Goal: Information Seeking & Learning: Learn about a topic

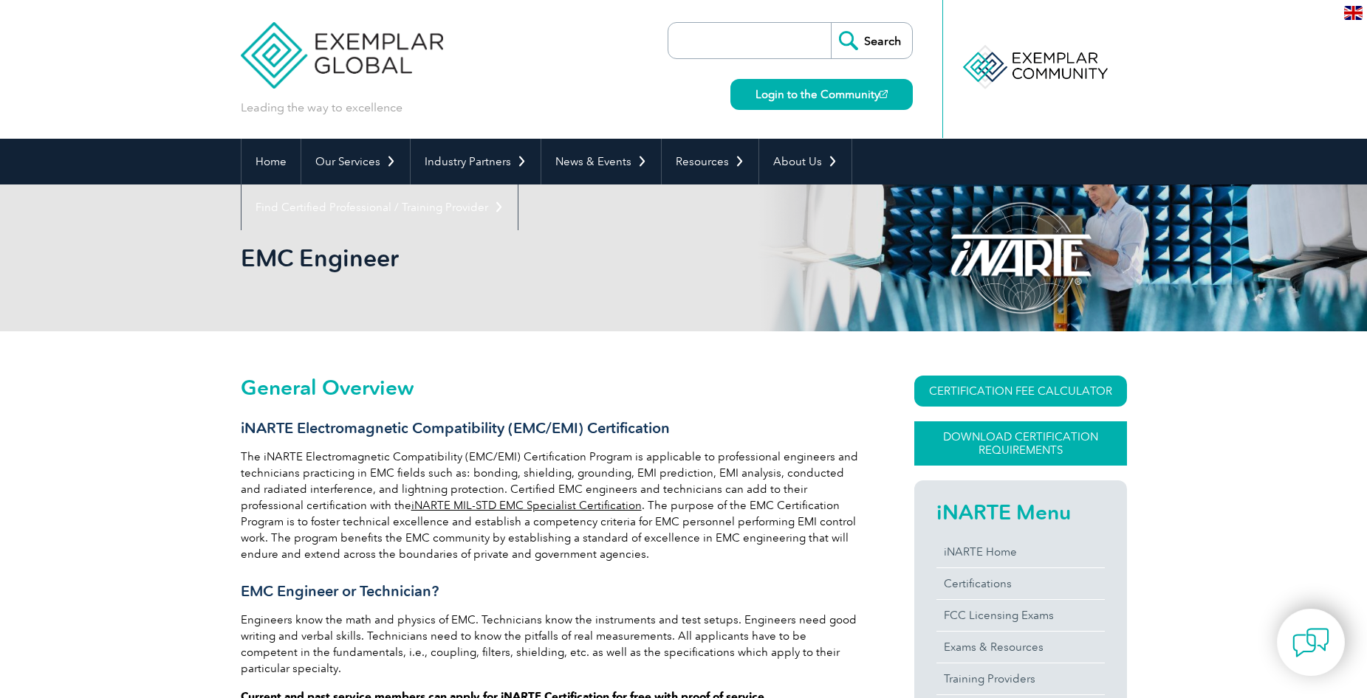
click at [987, 434] on link "Download Certification Requirements" at bounding box center [1020, 444] width 213 height 44
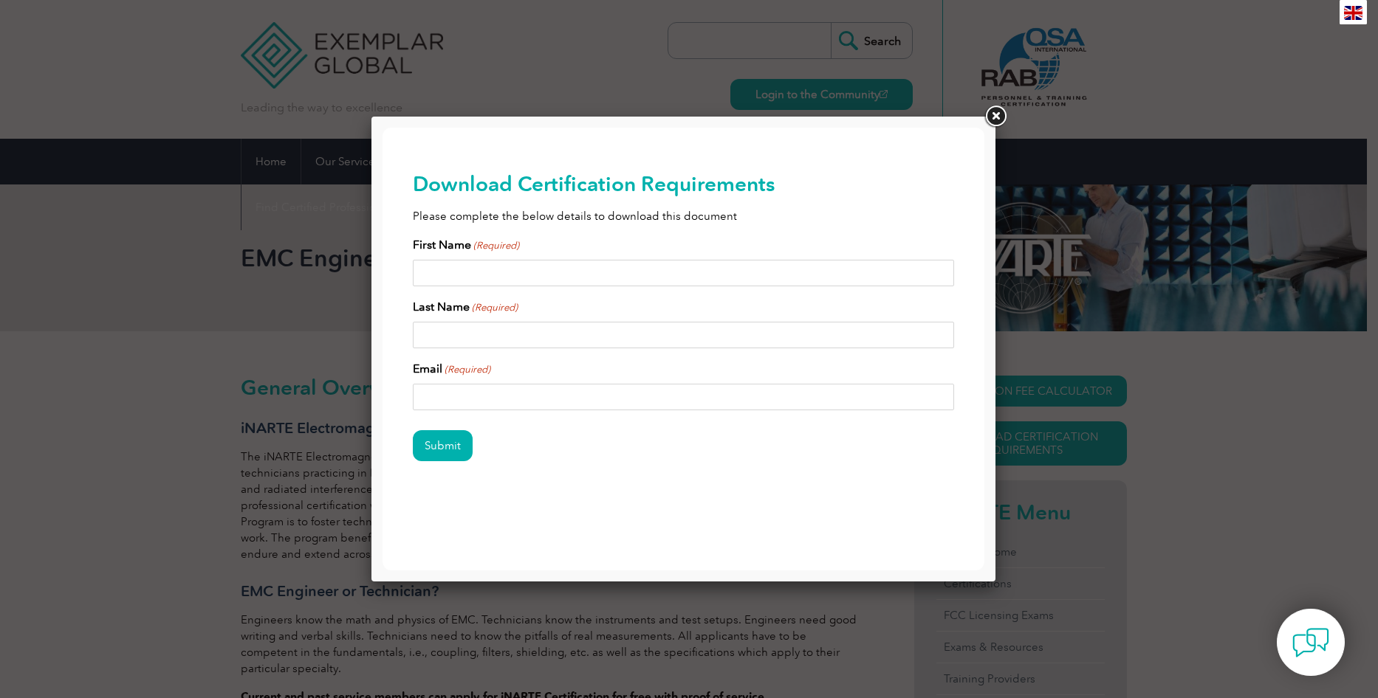
click at [994, 123] on link at bounding box center [995, 116] width 27 height 27
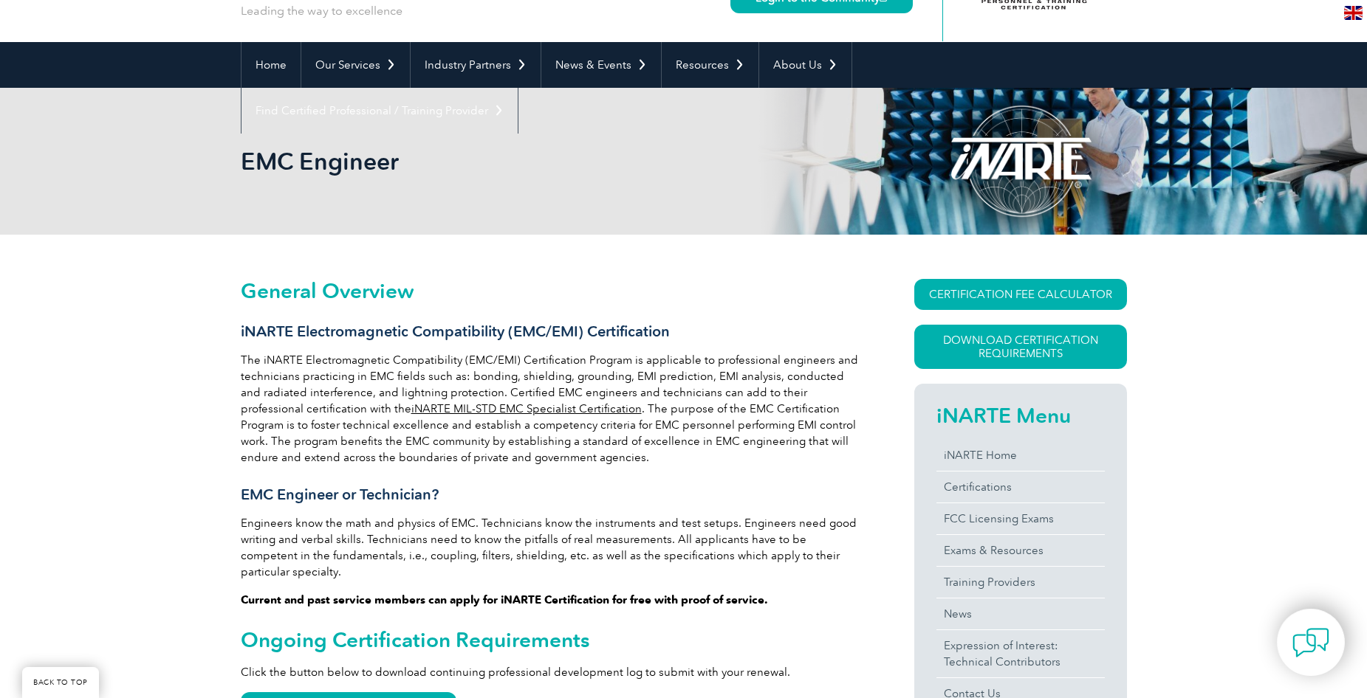
scroll to position [221, 0]
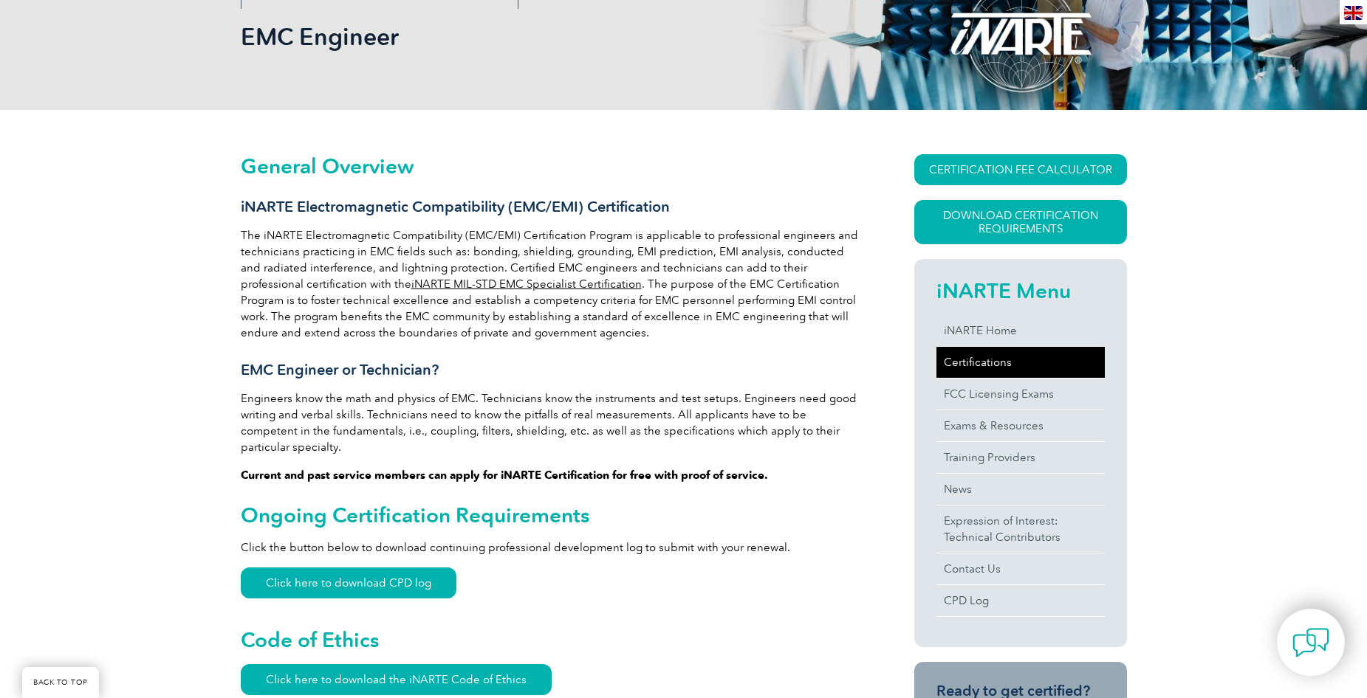
click at [1025, 369] on link "Certifications" at bounding box center [1020, 362] width 168 height 31
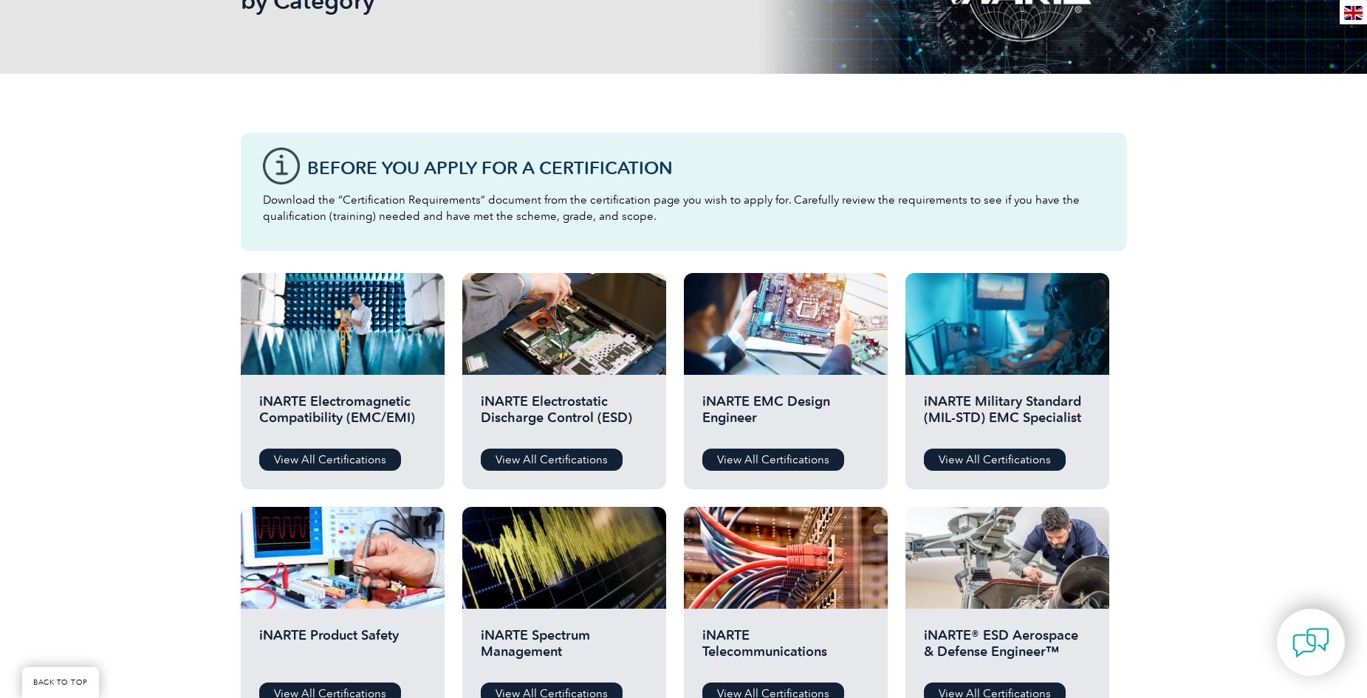
scroll to position [295, 0]
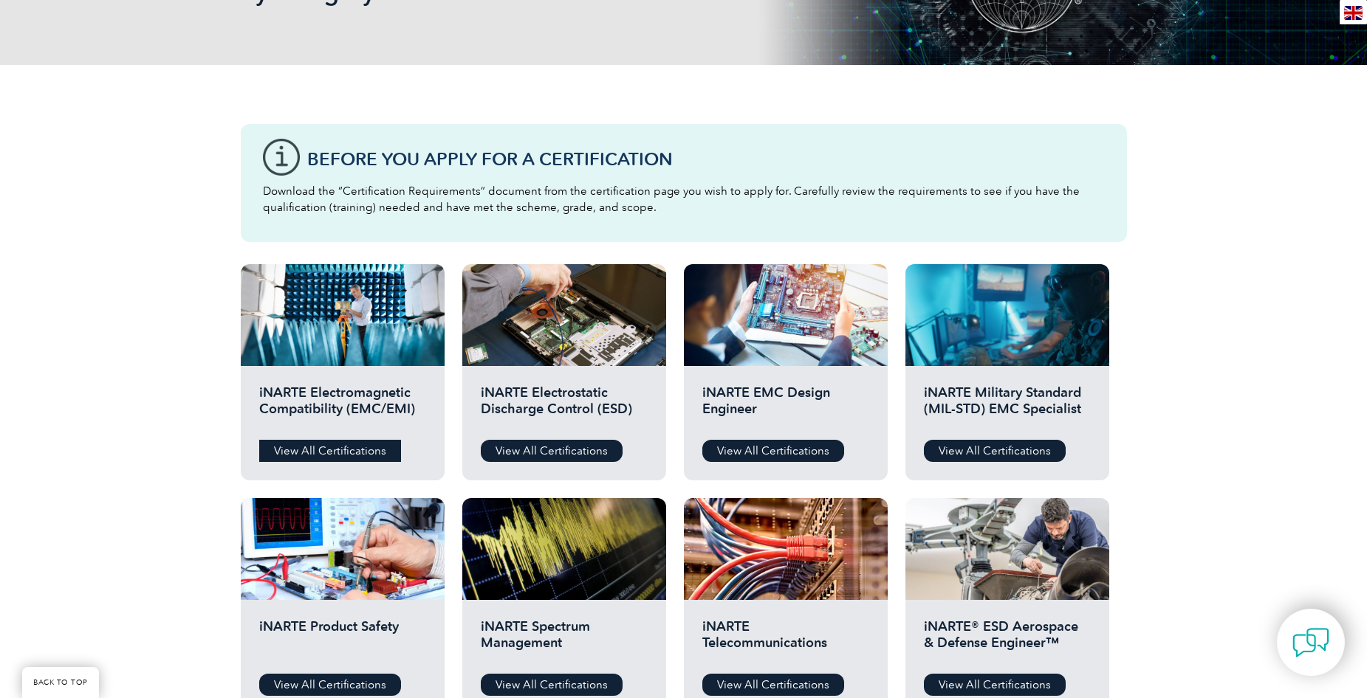
click at [329, 456] on link "View All Certifications" at bounding box center [330, 451] width 142 height 22
click at [801, 445] on link "View All Certifications" at bounding box center [773, 451] width 142 height 22
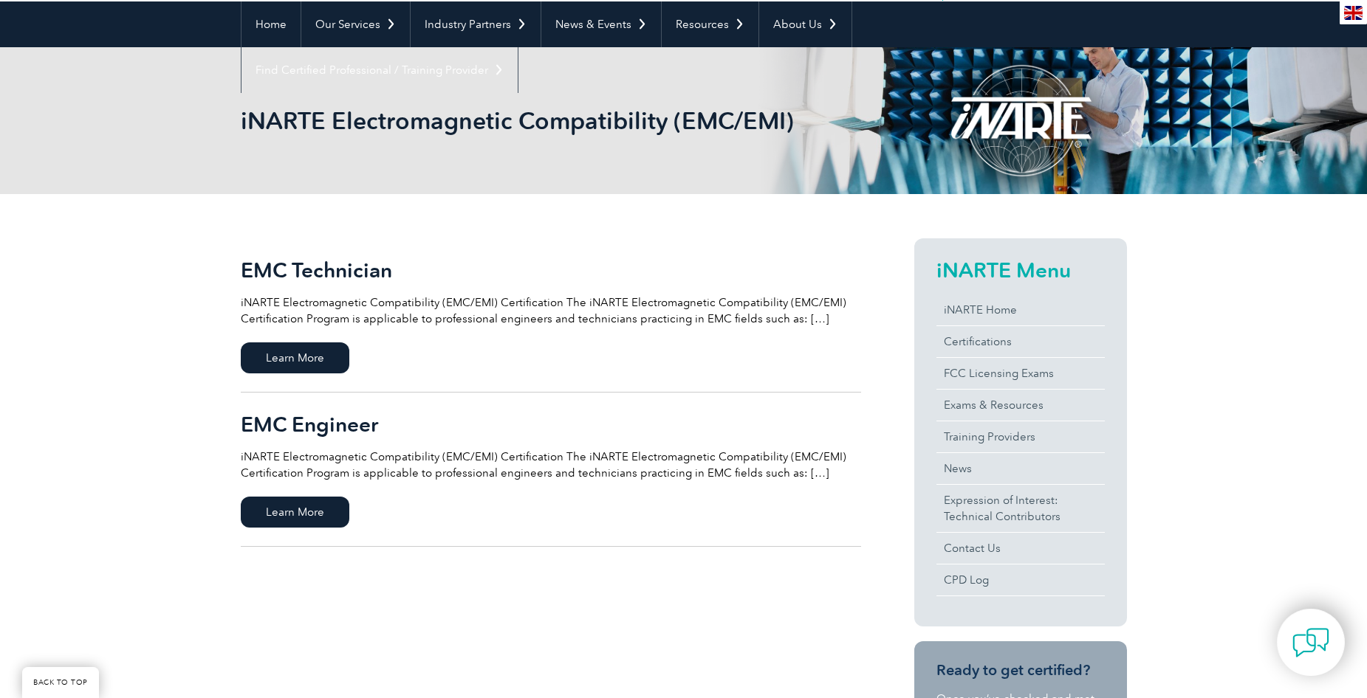
scroll to position [148, 0]
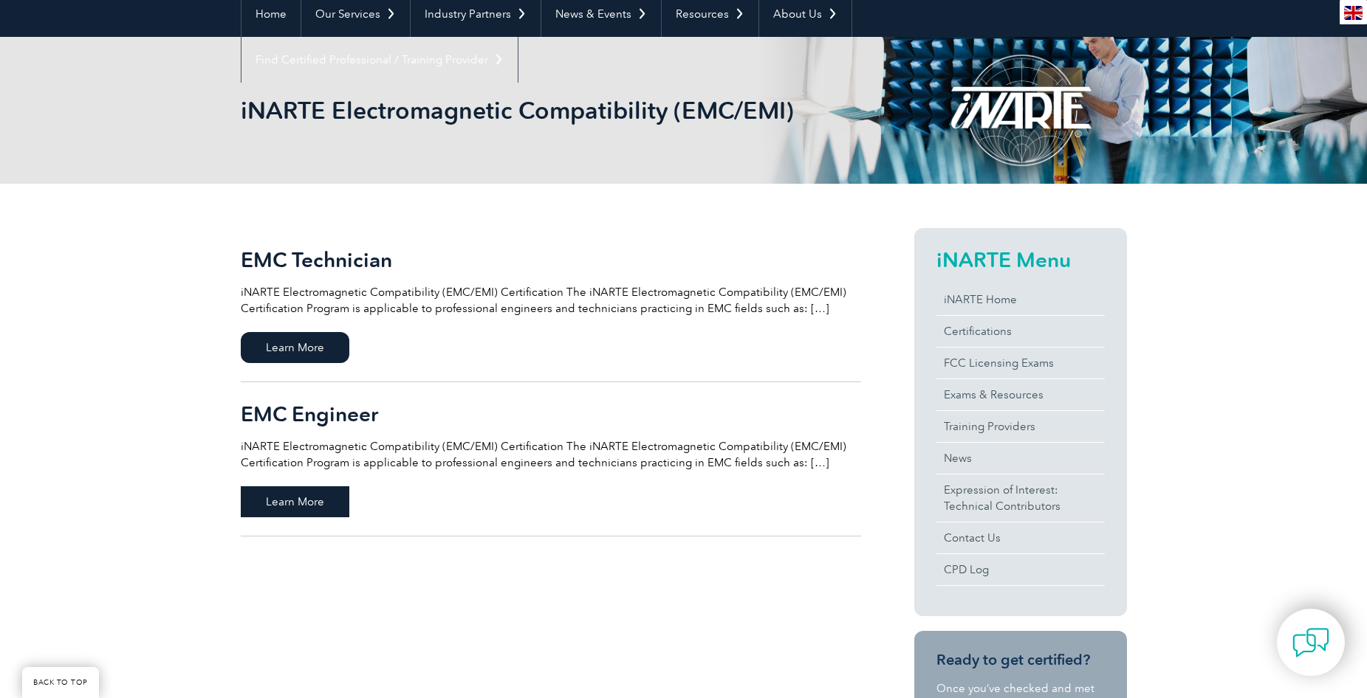
click at [303, 503] on span "Learn More" at bounding box center [295, 502] width 109 height 31
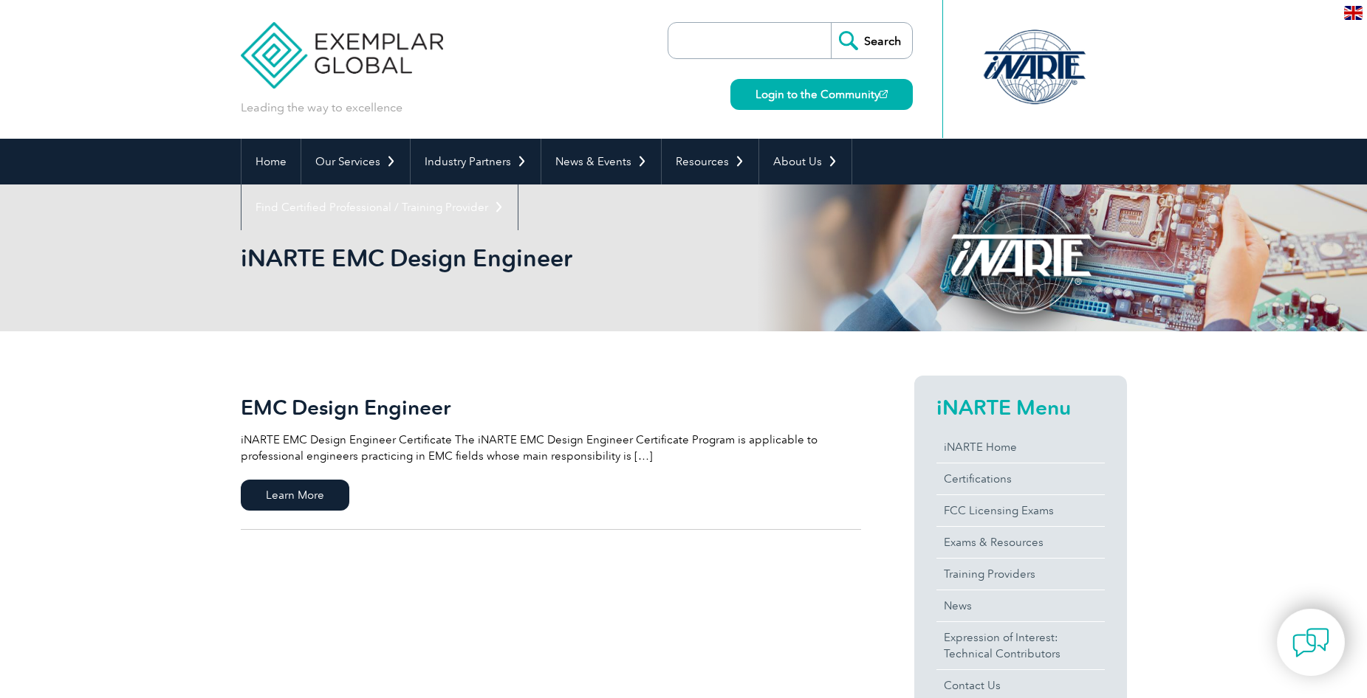
click at [284, 470] on link "EMC Design Engineer iNARTE EMC Design Engineer Certificate The iNARTE EMC Desig…" at bounding box center [551, 453] width 620 height 154
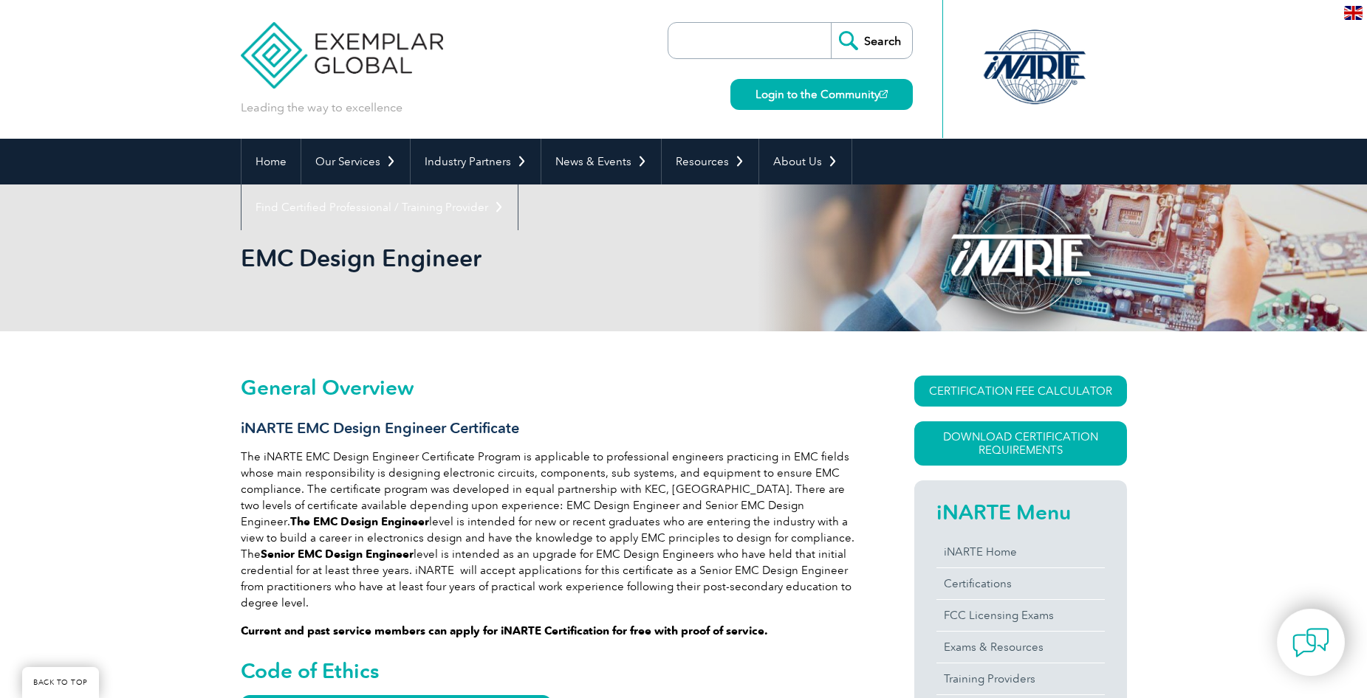
scroll to position [206, 0]
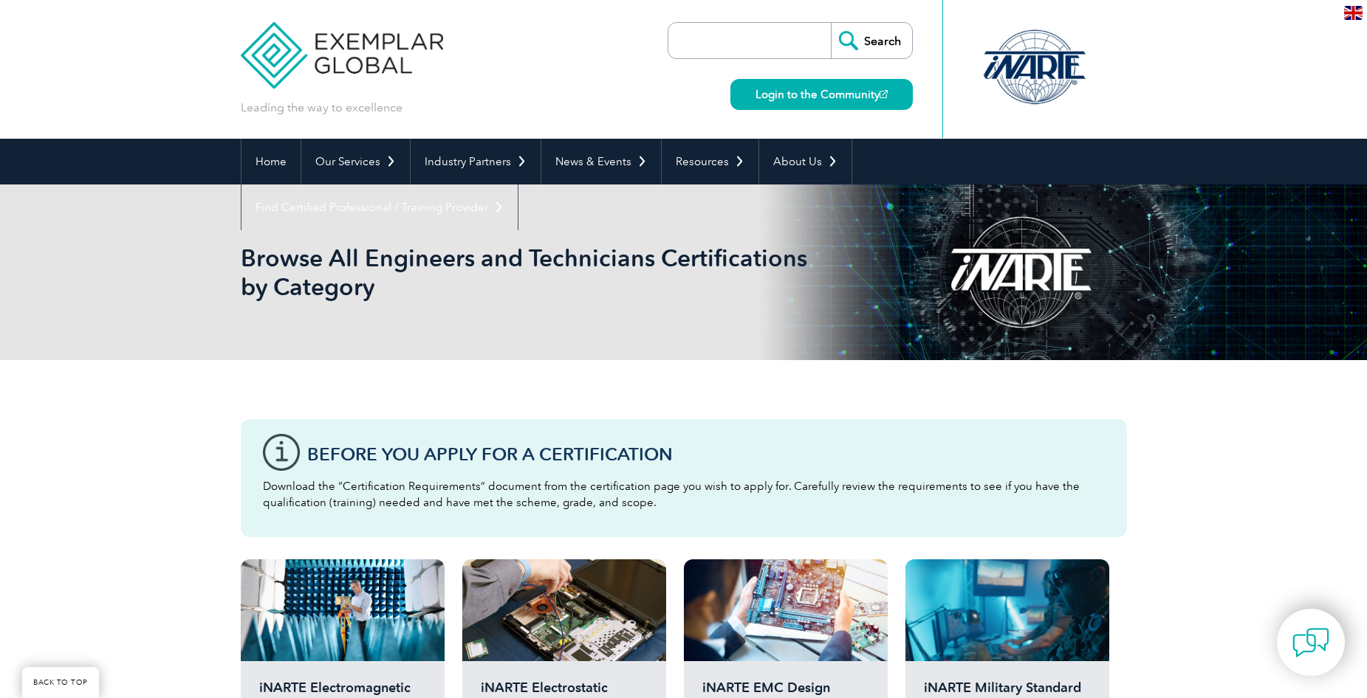
scroll to position [295, 0]
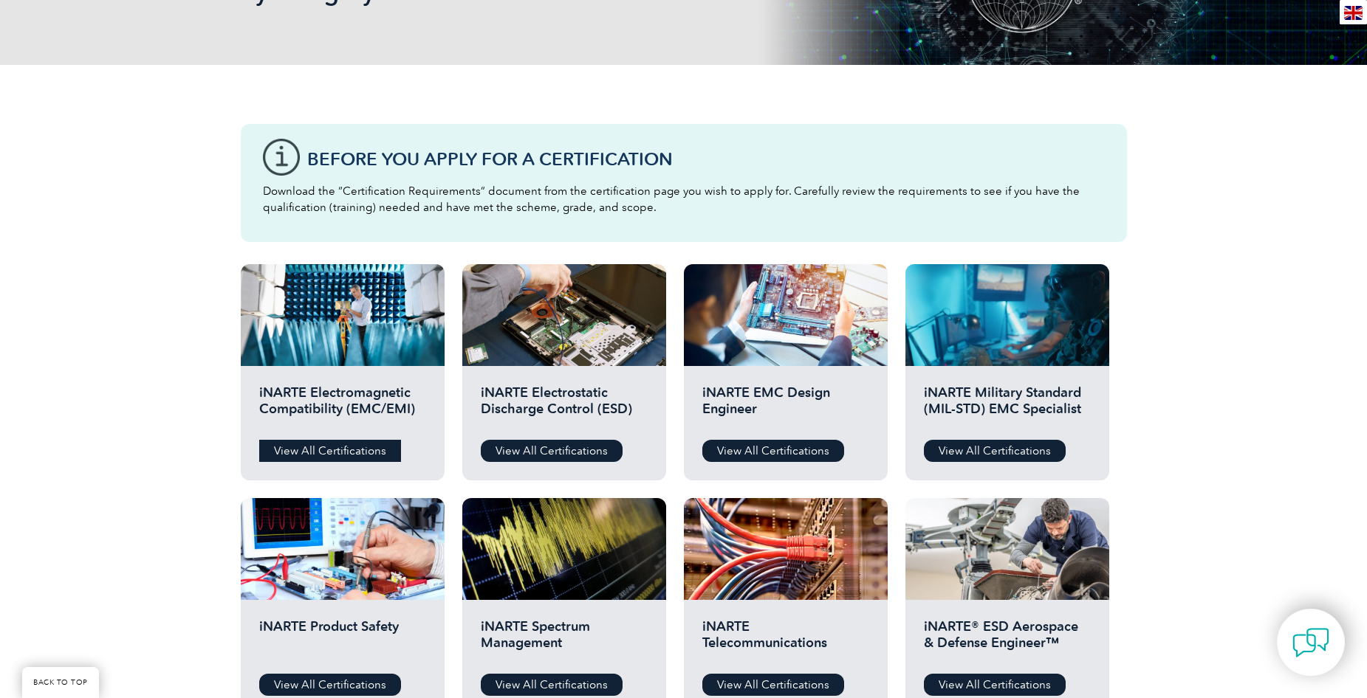
click at [317, 452] on link "View All Certifications" at bounding box center [330, 451] width 142 height 22
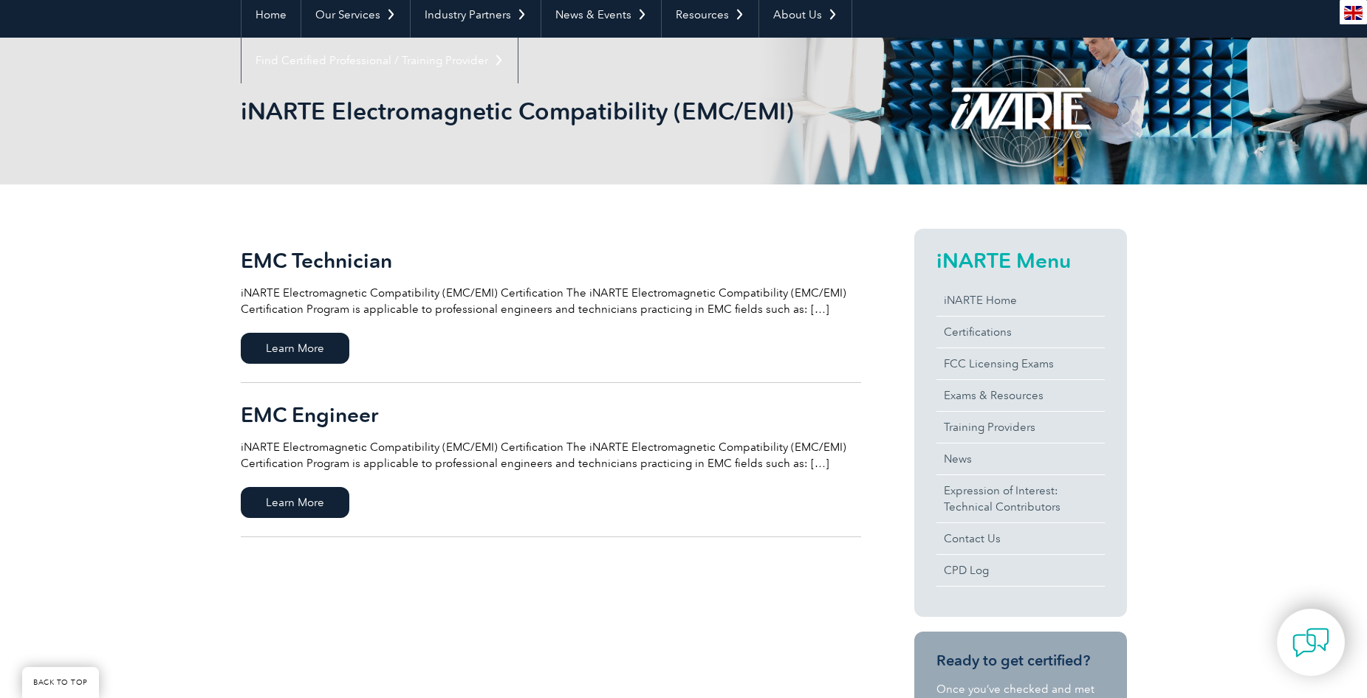
scroll to position [148, 0]
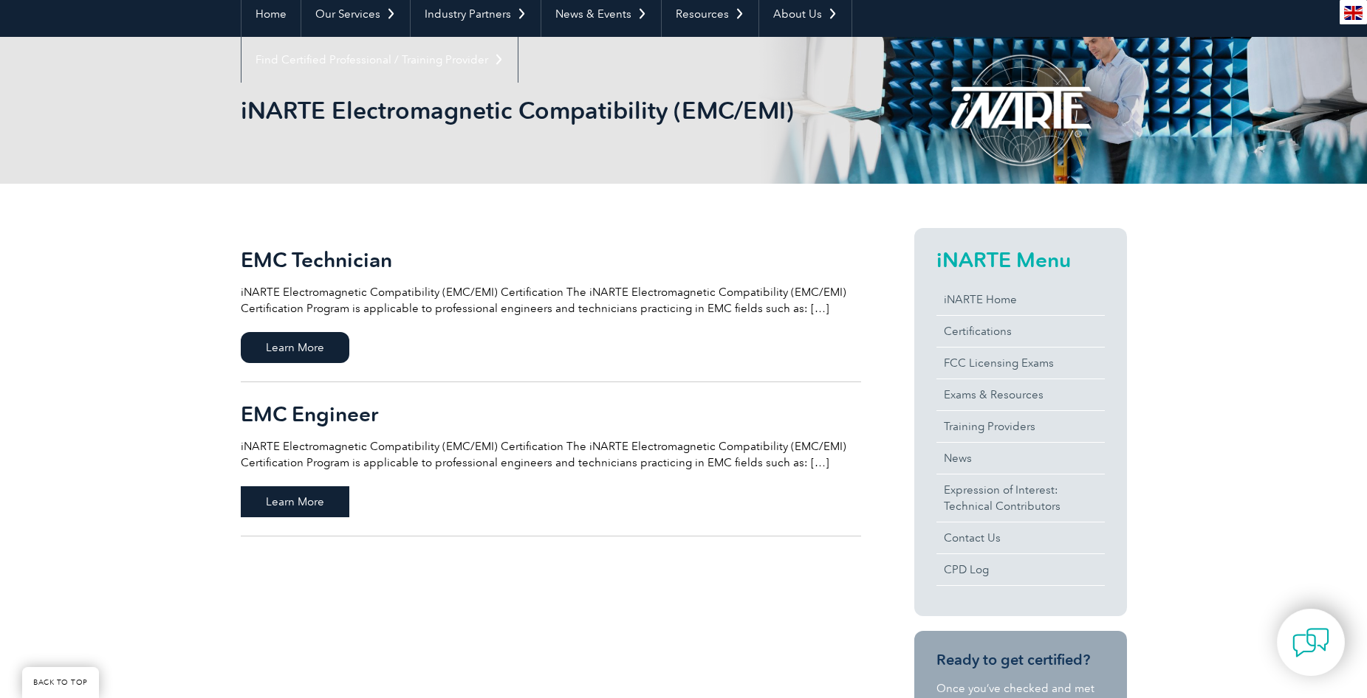
click at [303, 503] on span "Learn More" at bounding box center [295, 502] width 109 height 31
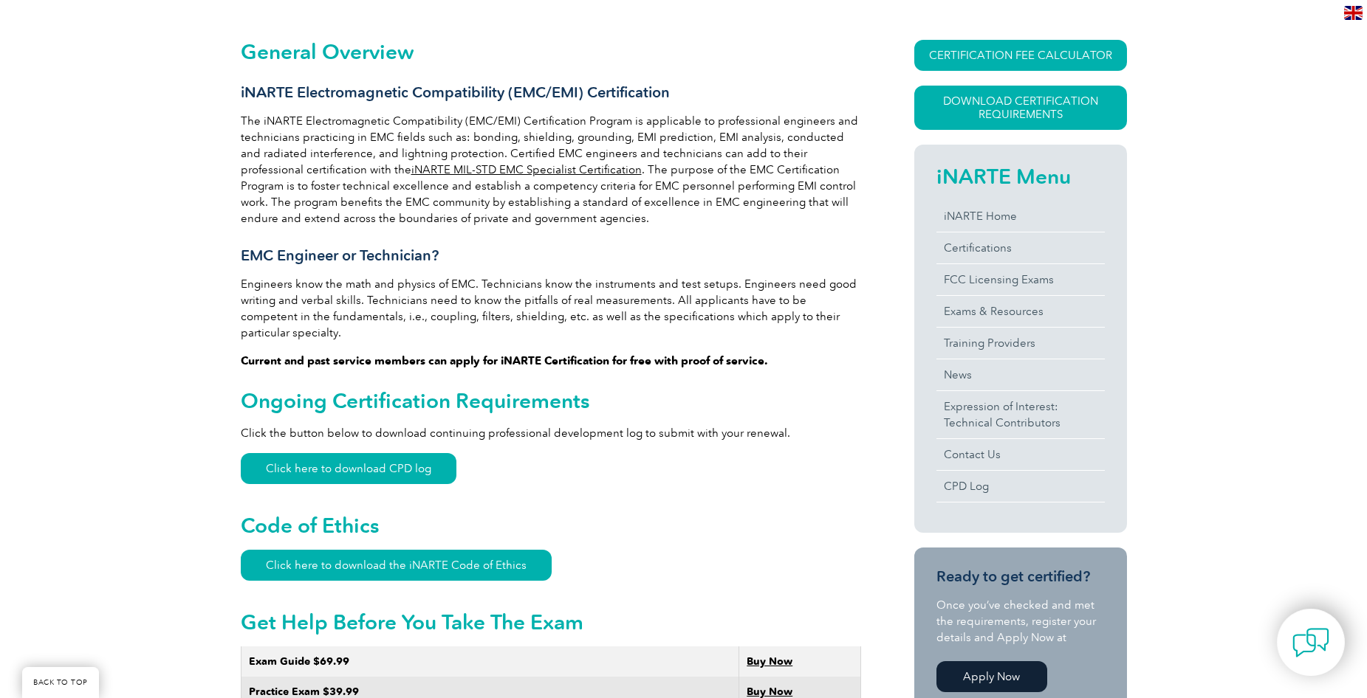
scroll to position [369, 0]
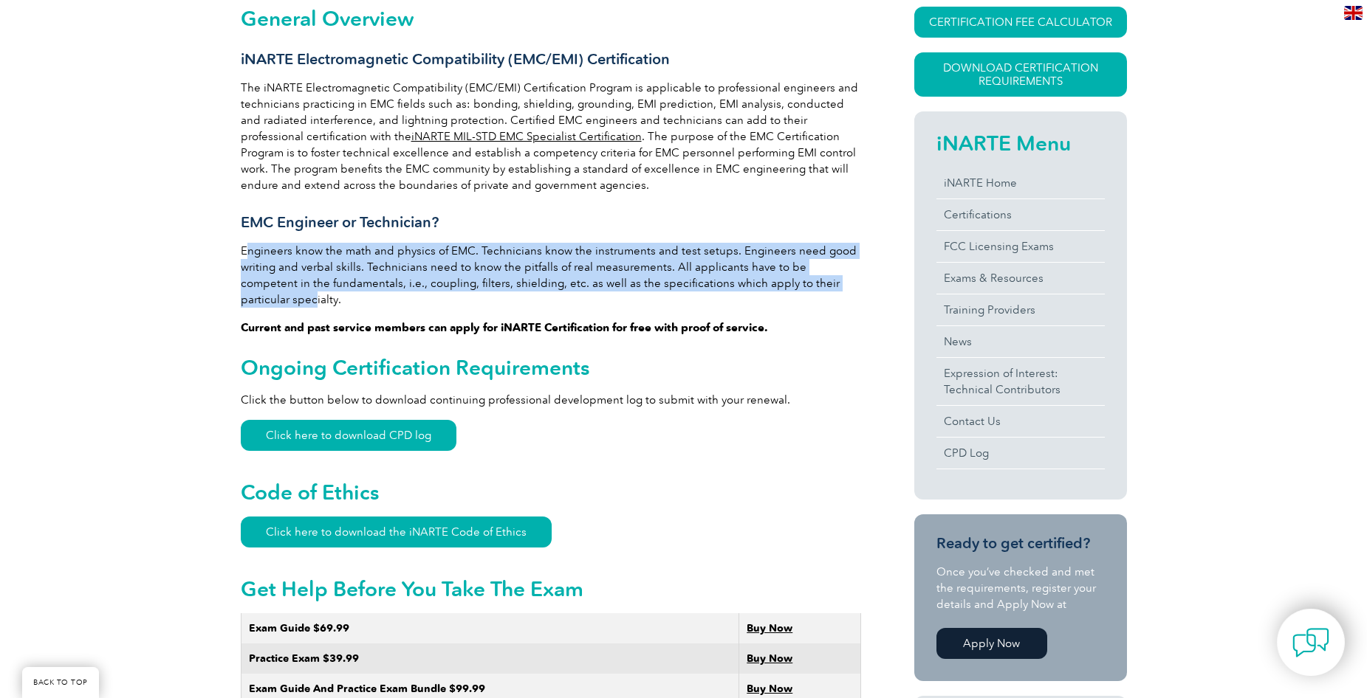
drag, startPoint x: 247, startPoint y: 250, endPoint x: 828, endPoint y: 286, distance: 582.1
click at [828, 286] on p "Engineers know the math and physics of EMC. Technicians know the instruments an…" at bounding box center [551, 275] width 620 height 65
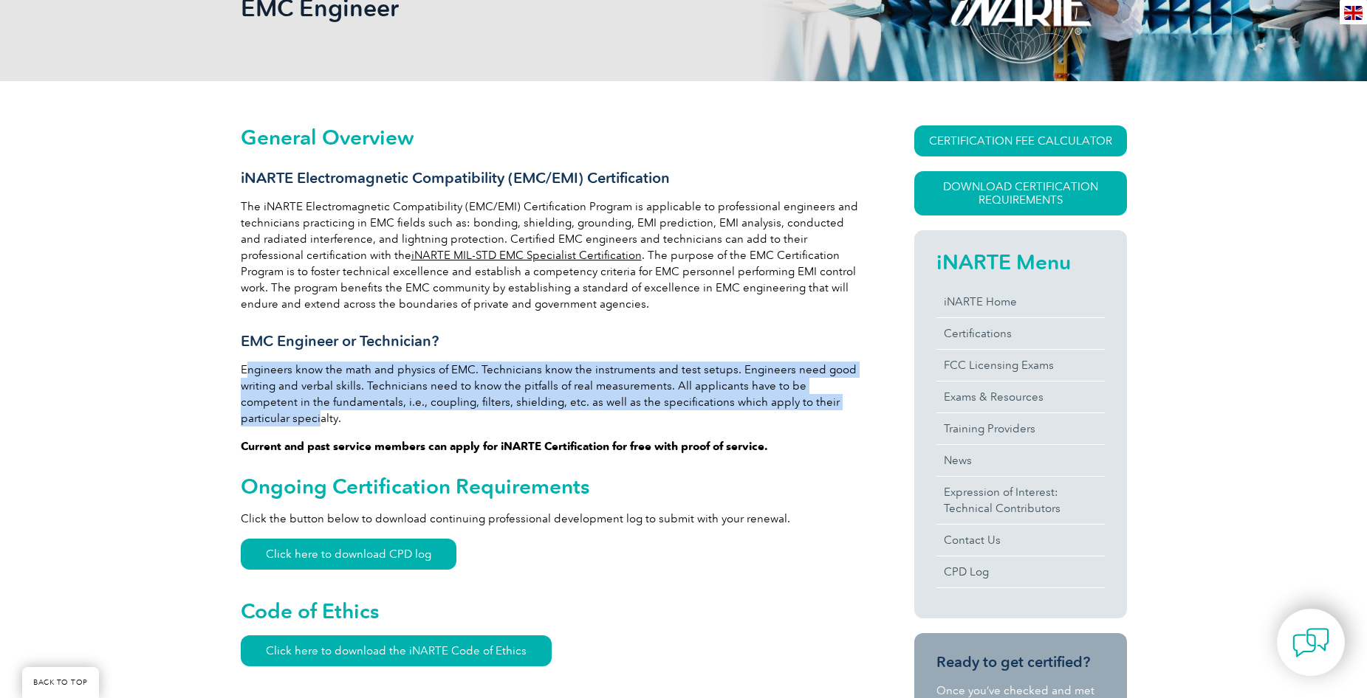
scroll to position [221, 0]
